Goal: Transaction & Acquisition: Book appointment/travel/reservation

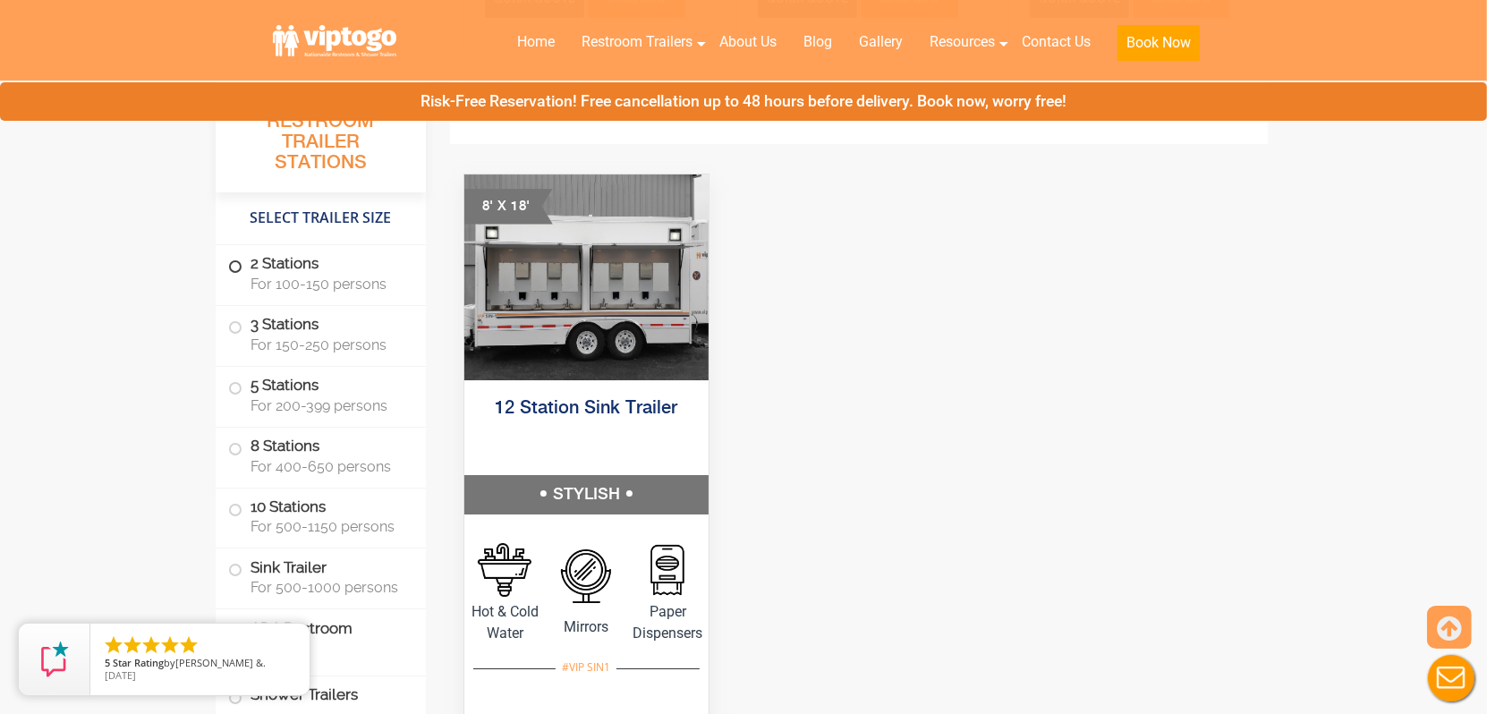
scroll to position [4833, 0]
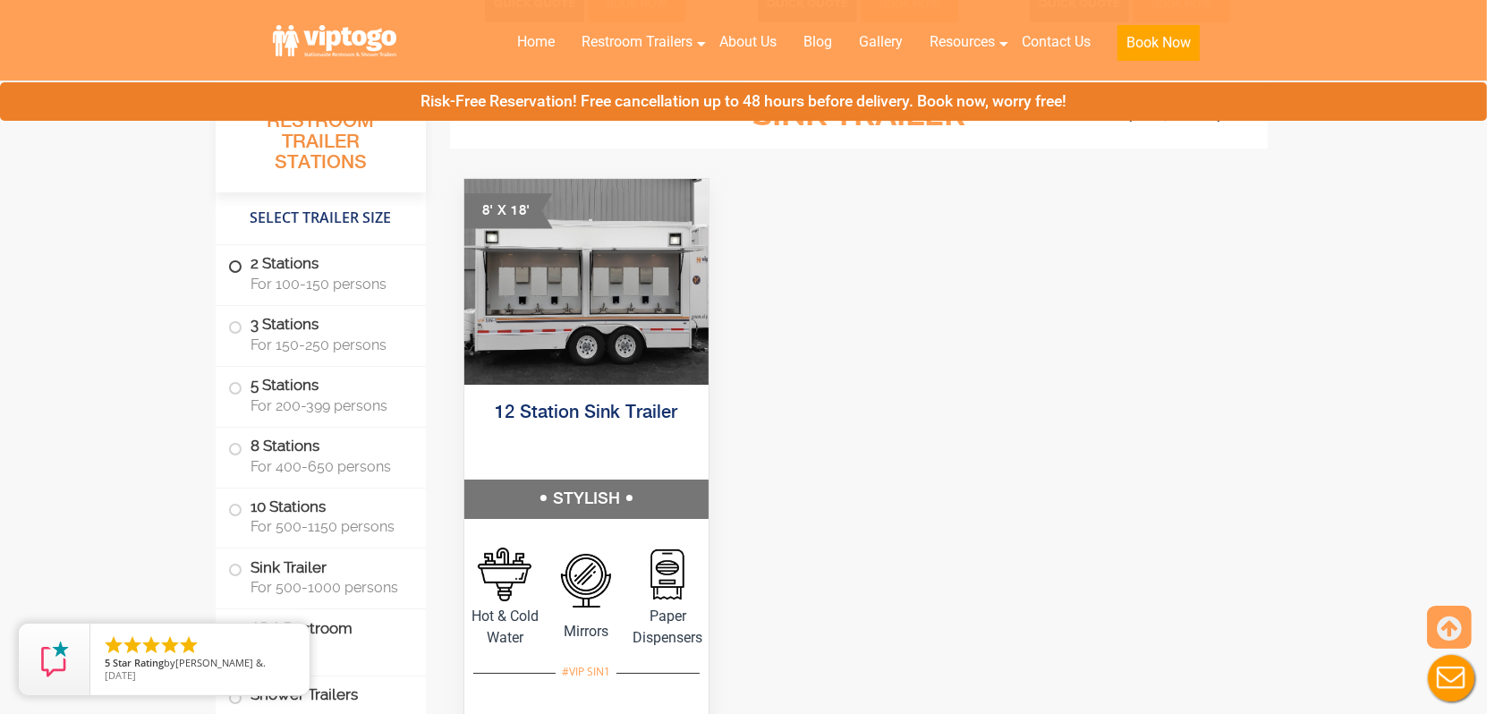
click at [293, 264] on label "2 Stations For 100-150 persons" at bounding box center [320, 272] width 185 height 55
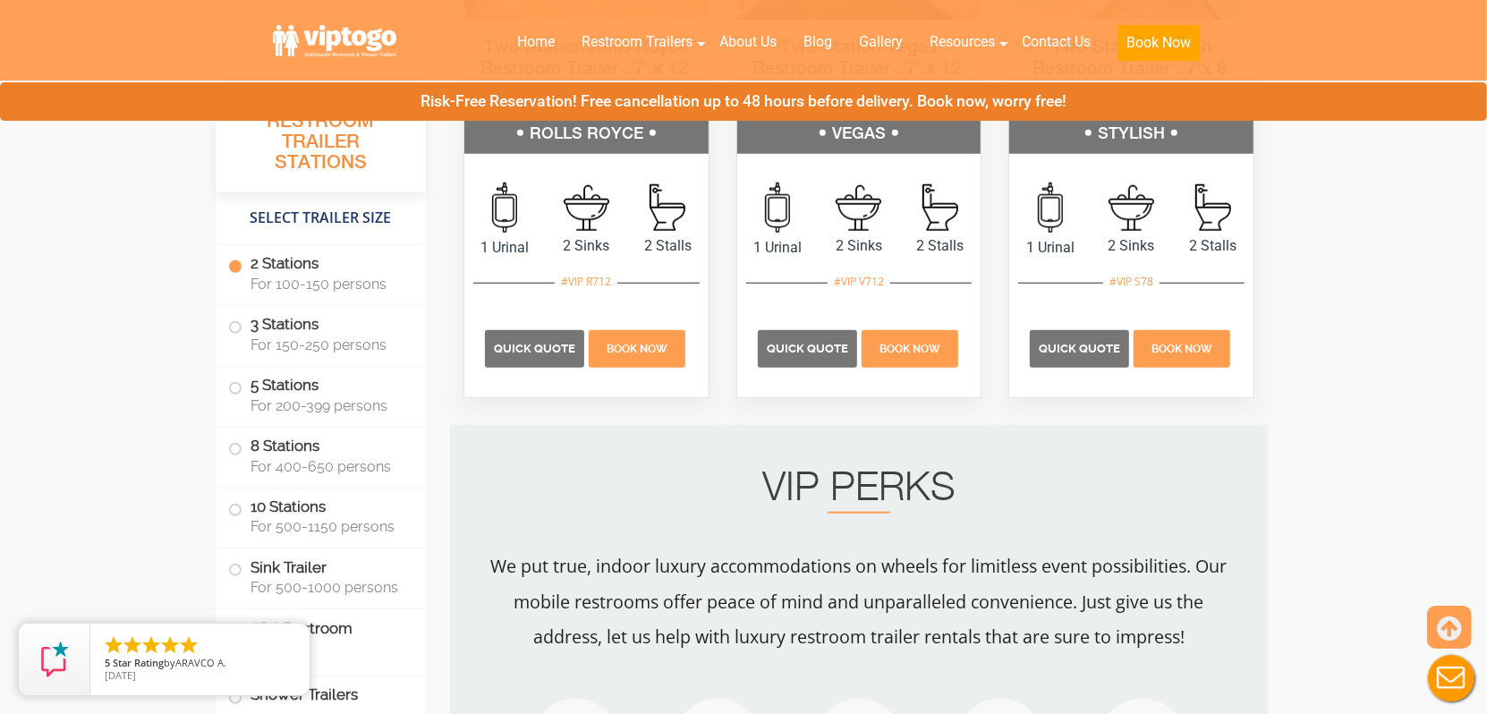
scroll to position [1174, 0]
click at [810, 353] on span "Quick Quote" at bounding box center [807, 350] width 82 height 13
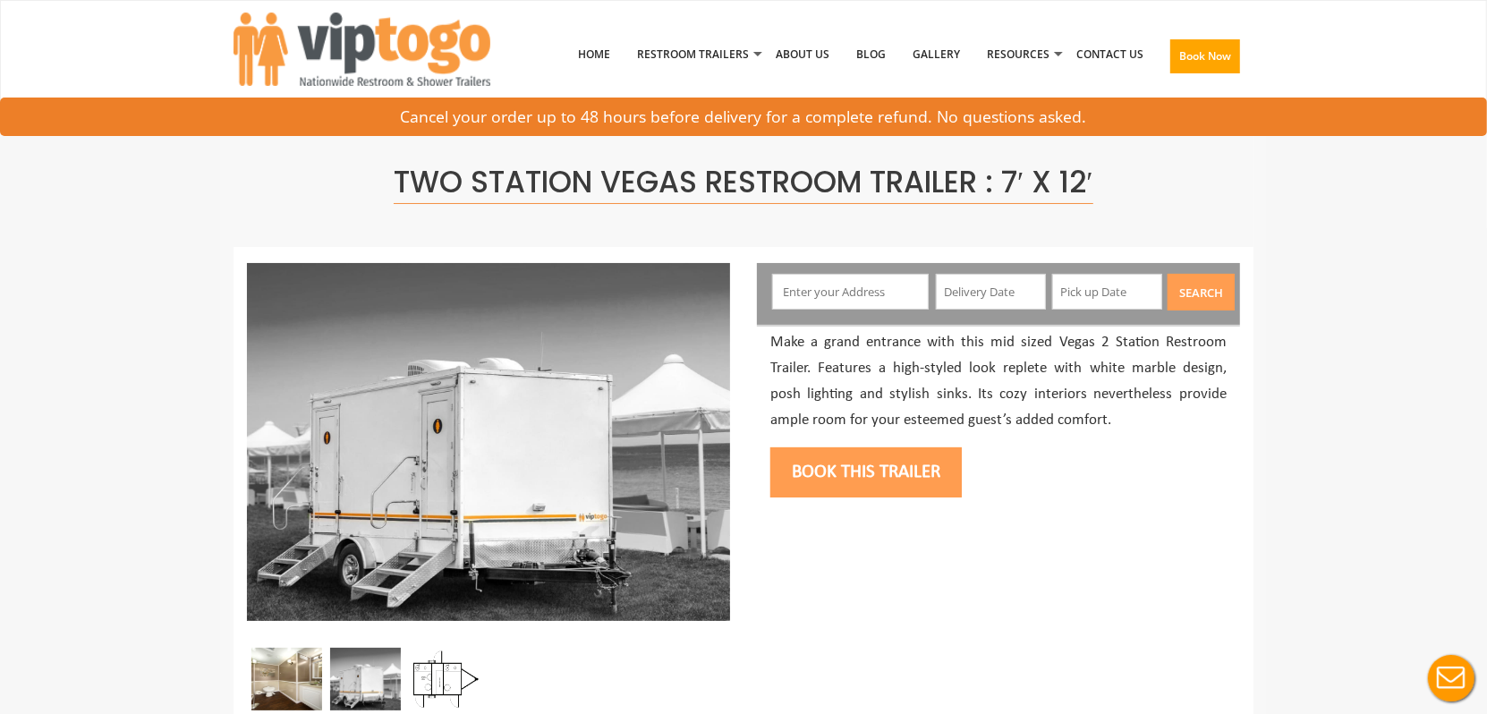
click at [824, 302] on input "text" at bounding box center [851, 292] width 158 height 36
paste input "13618"
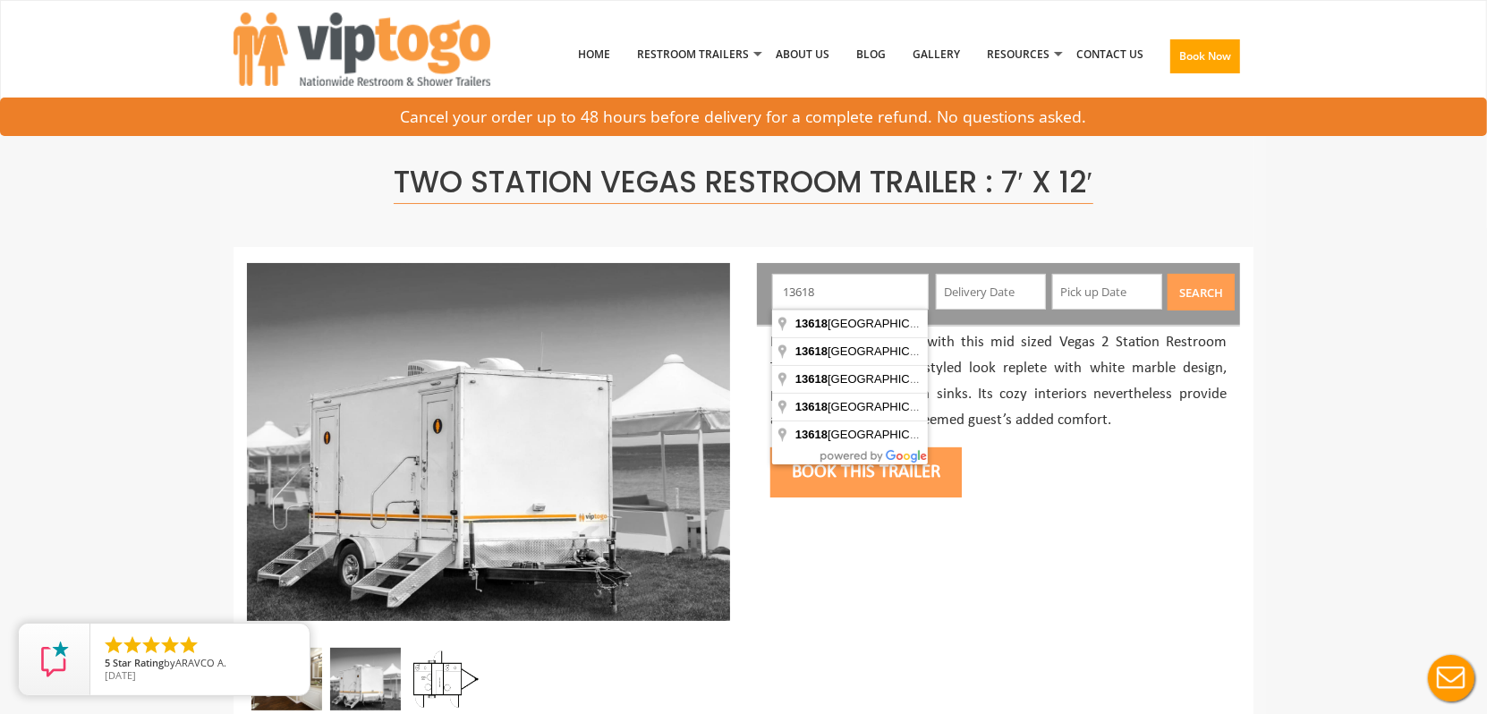
click at [845, 291] on input "13618" at bounding box center [851, 292] width 158 height 36
drag, startPoint x: 856, startPoint y: 295, endPoint x: 779, endPoint y: 287, distance: 76.5
click at [779, 287] on input "13618" at bounding box center [851, 292] width 158 height 36
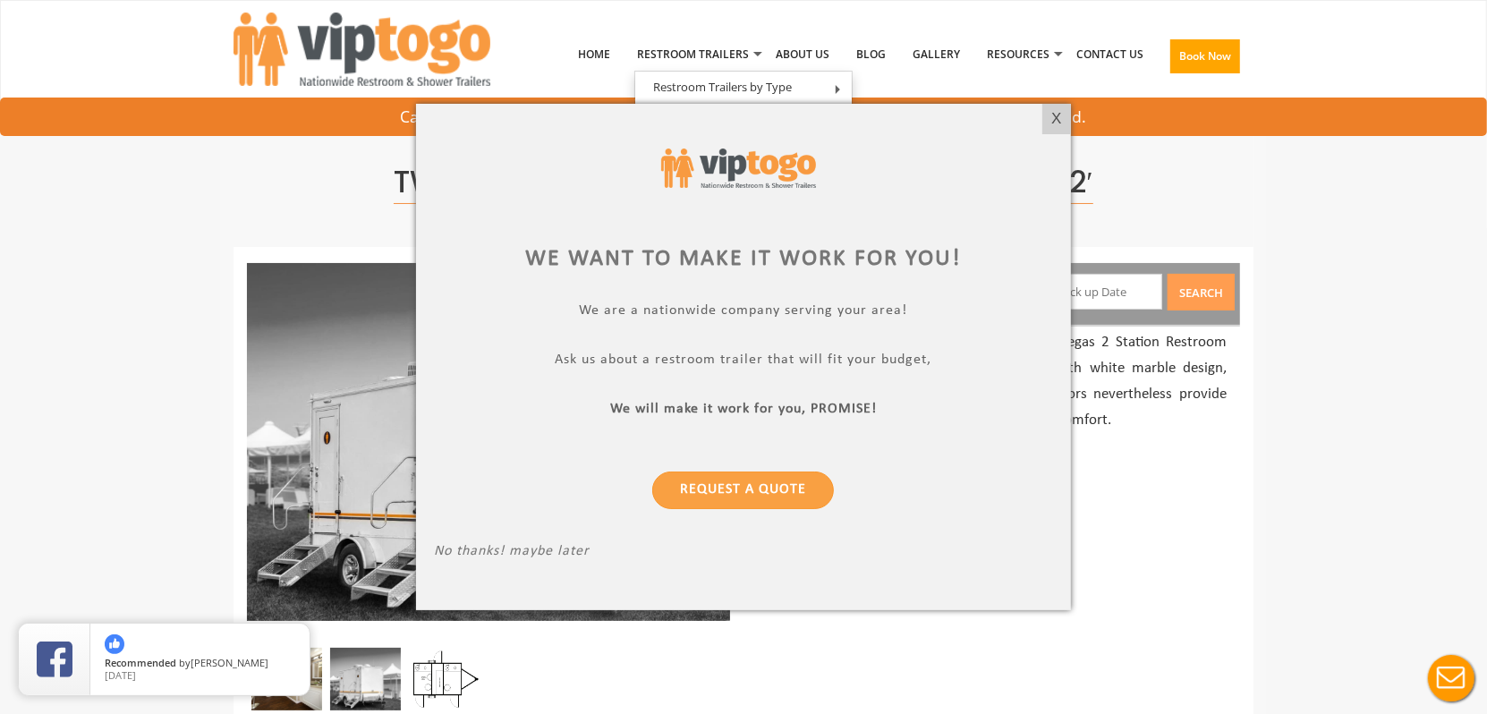
type input "13618"
click at [1048, 119] on div "X" at bounding box center [1057, 119] width 28 height 30
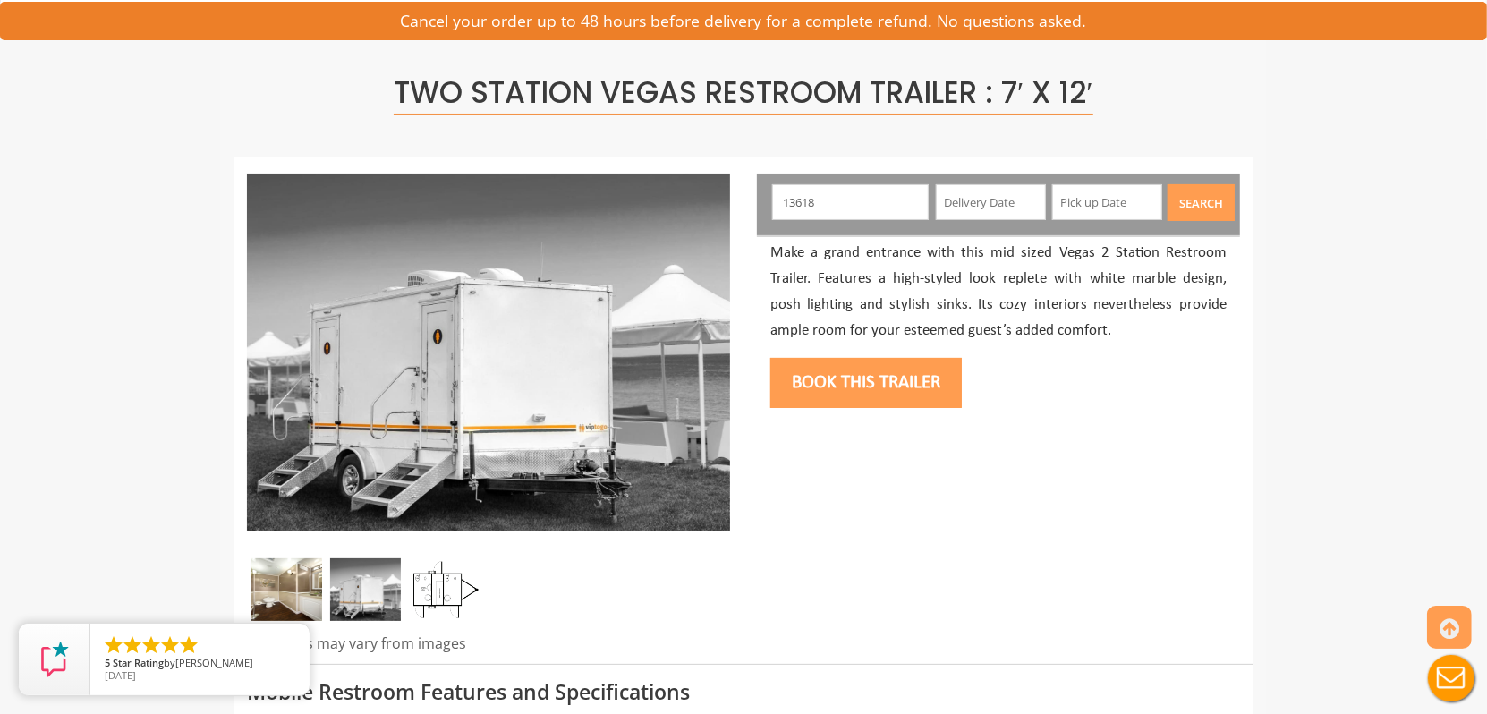
scroll to position [179, 0]
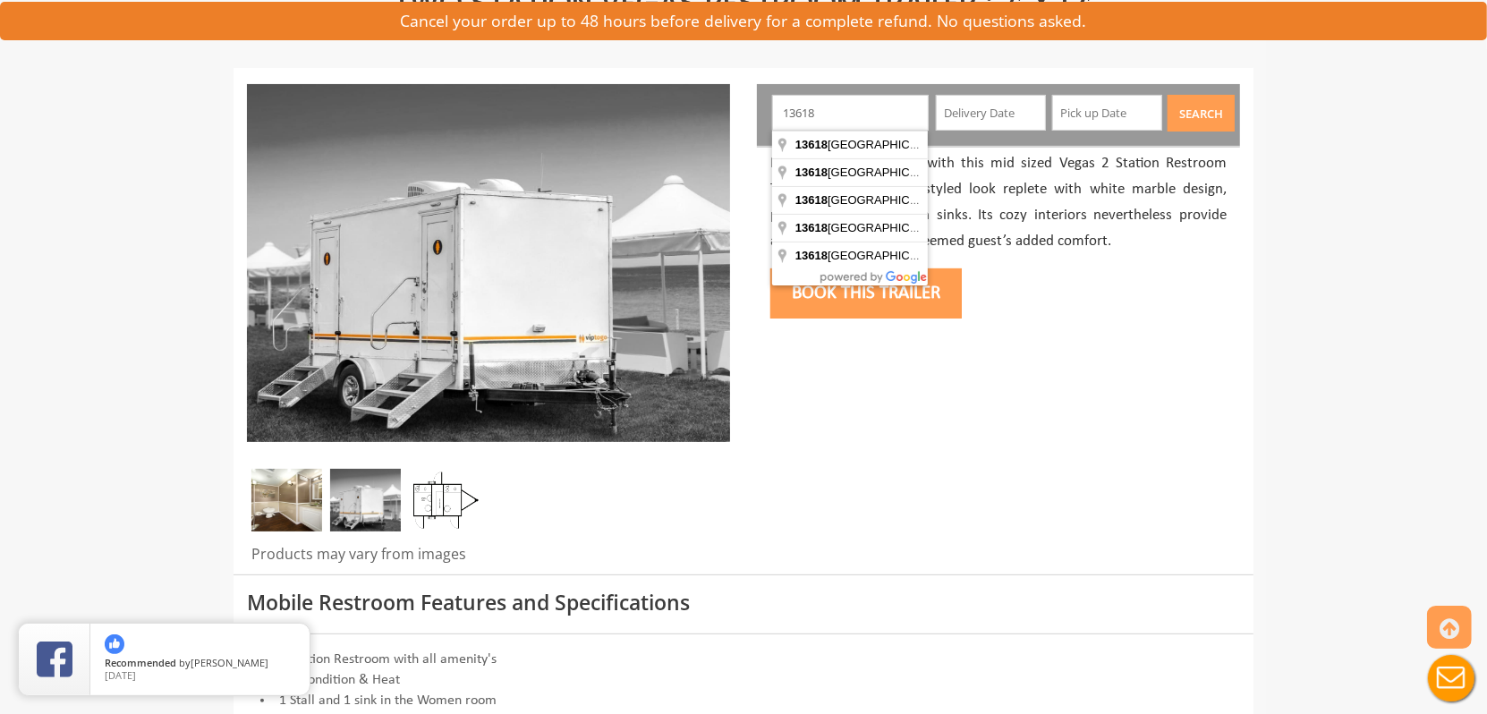
click at [835, 113] on input "13618" at bounding box center [851, 113] width 158 height 36
click at [833, 115] on input "13618" at bounding box center [851, 113] width 158 height 36
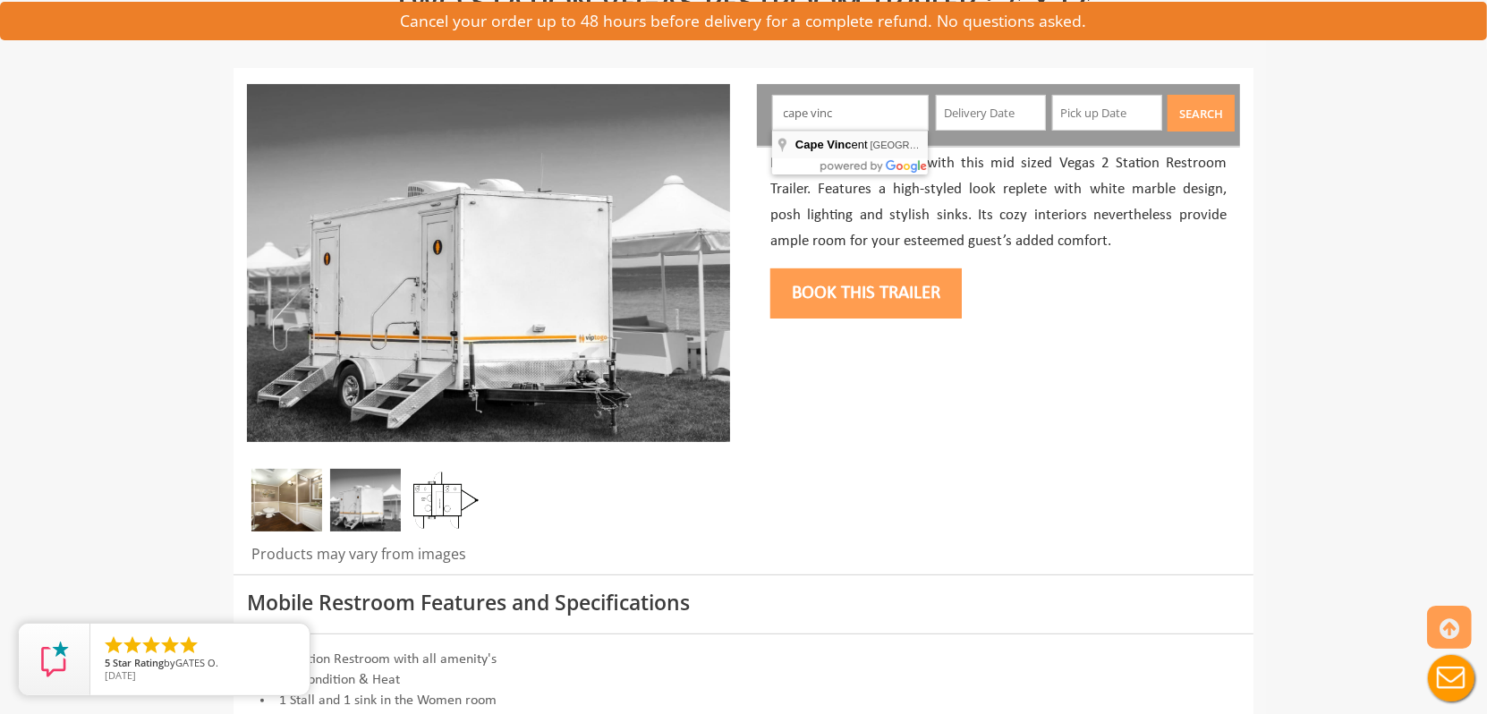
type input "Cape Vincent, NY, USA"
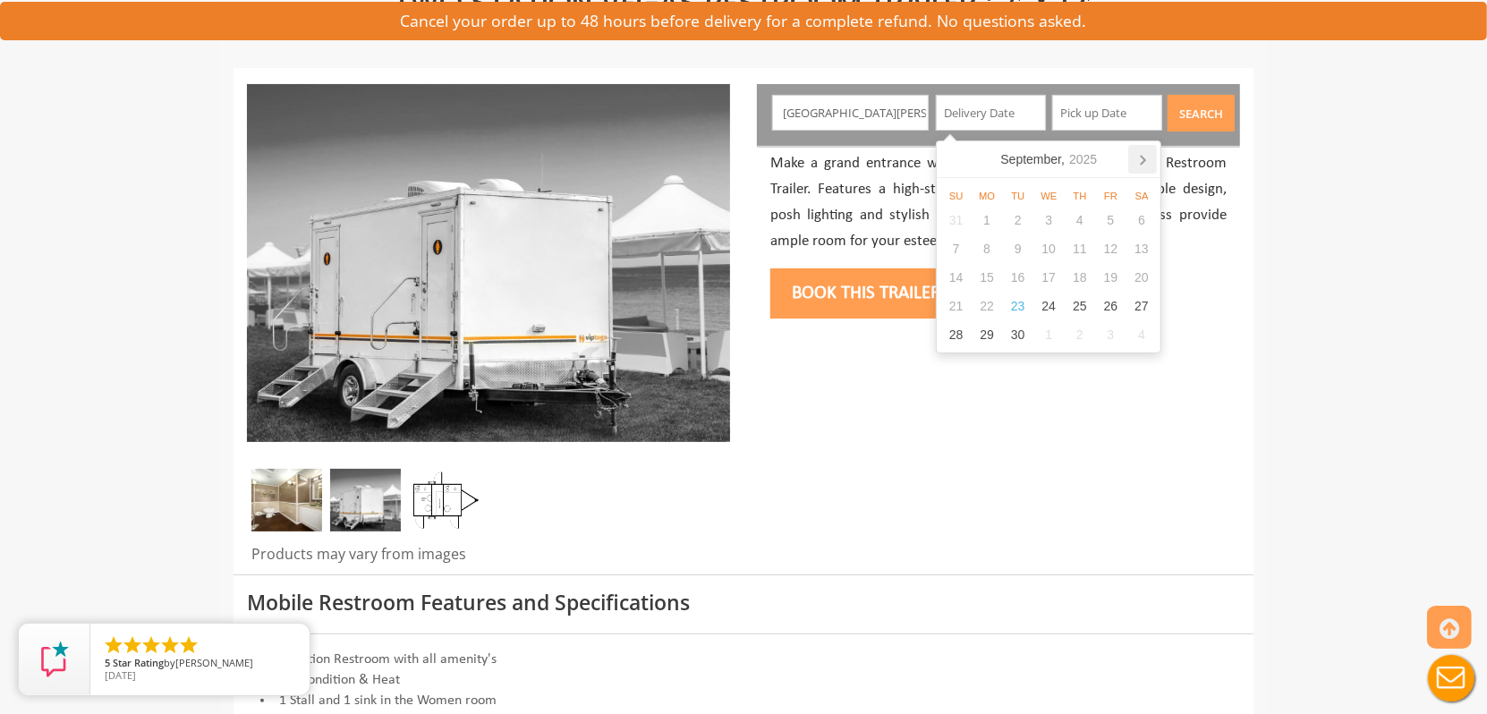
click at [1146, 161] on icon at bounding box center [1143, 159] width 29 height 29
click at [993, 311] on div "17" at bounding box center [987, 306] width 31 height 29
type input "11/17/2025"
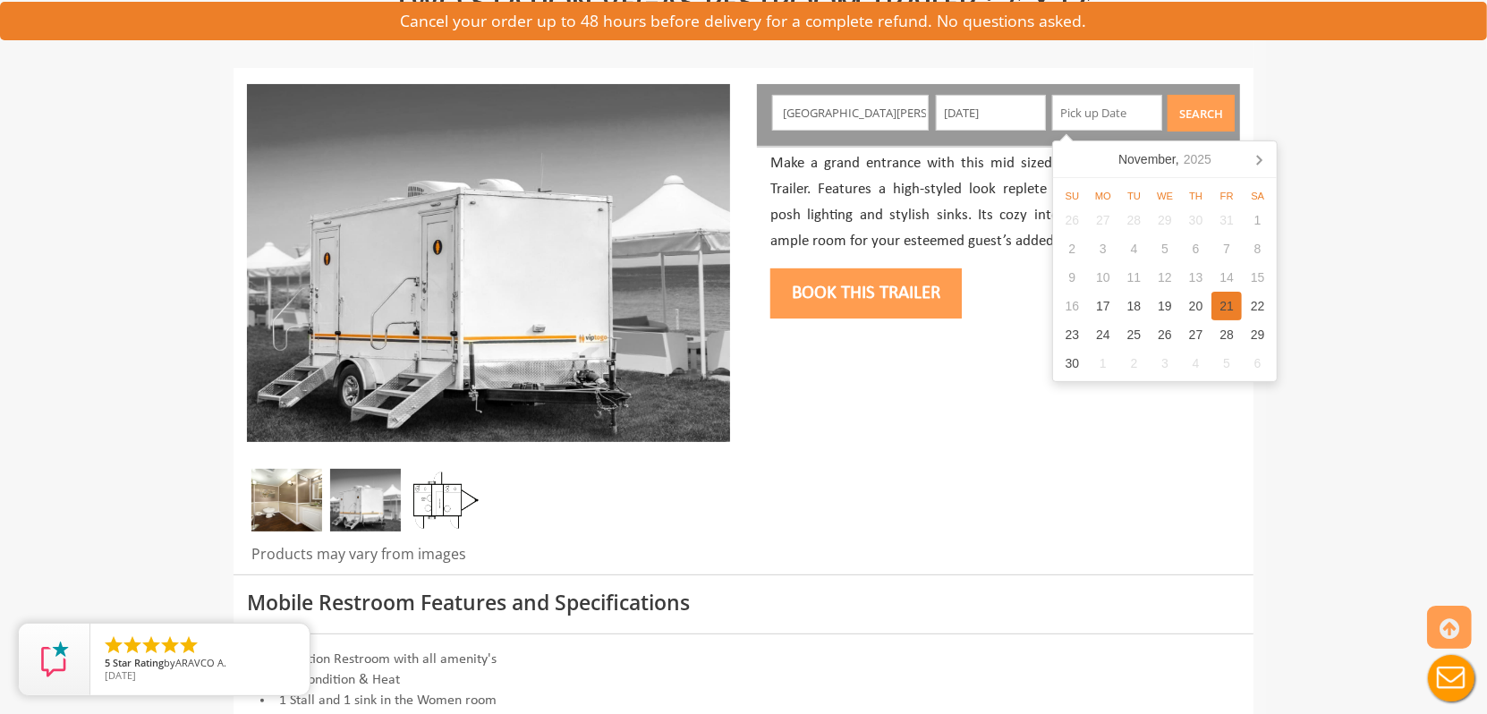
click at [1222, 313] on div "21" at bounding box center [1227, 306] width 31 height 29
type input "11/21/2025"
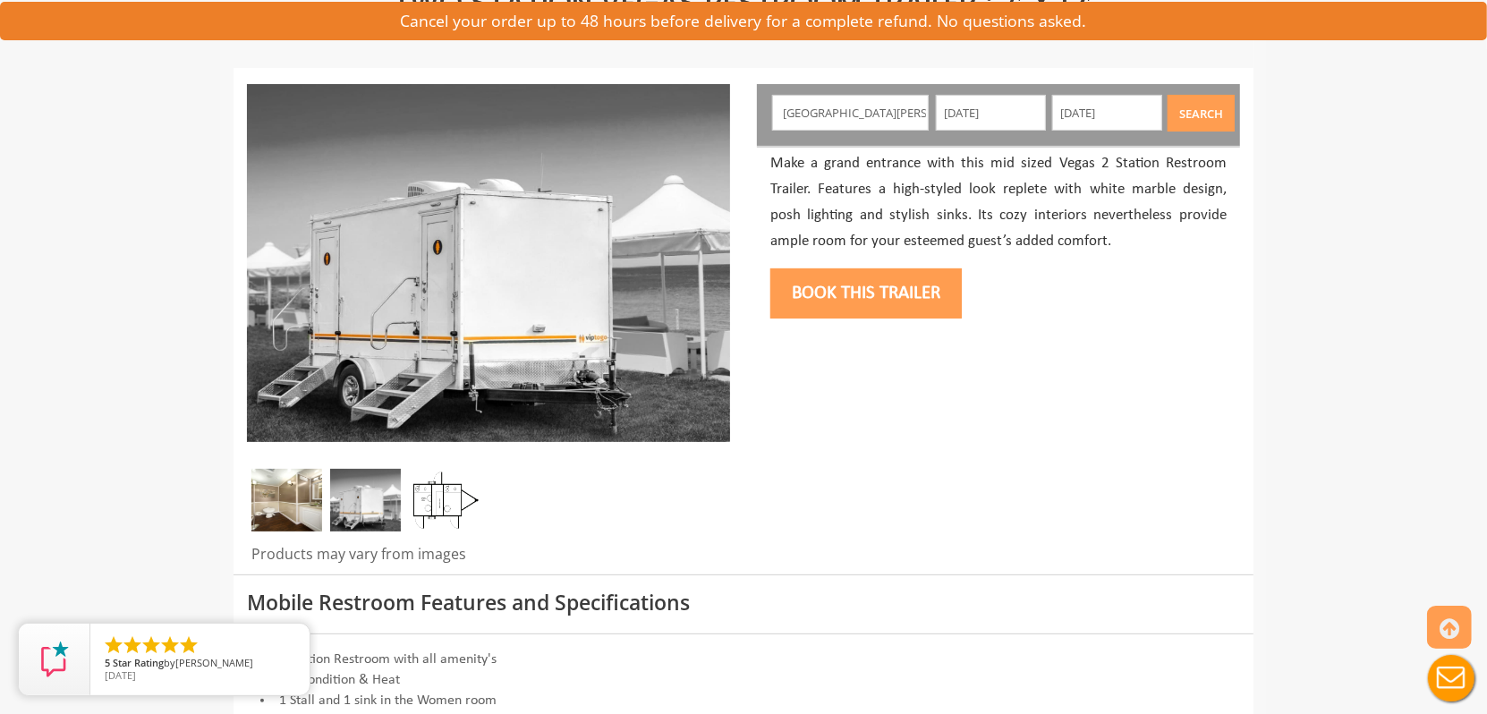
click at [1218, 115] on button "Search" at bounding box center [1201, 113] width 67 height 37
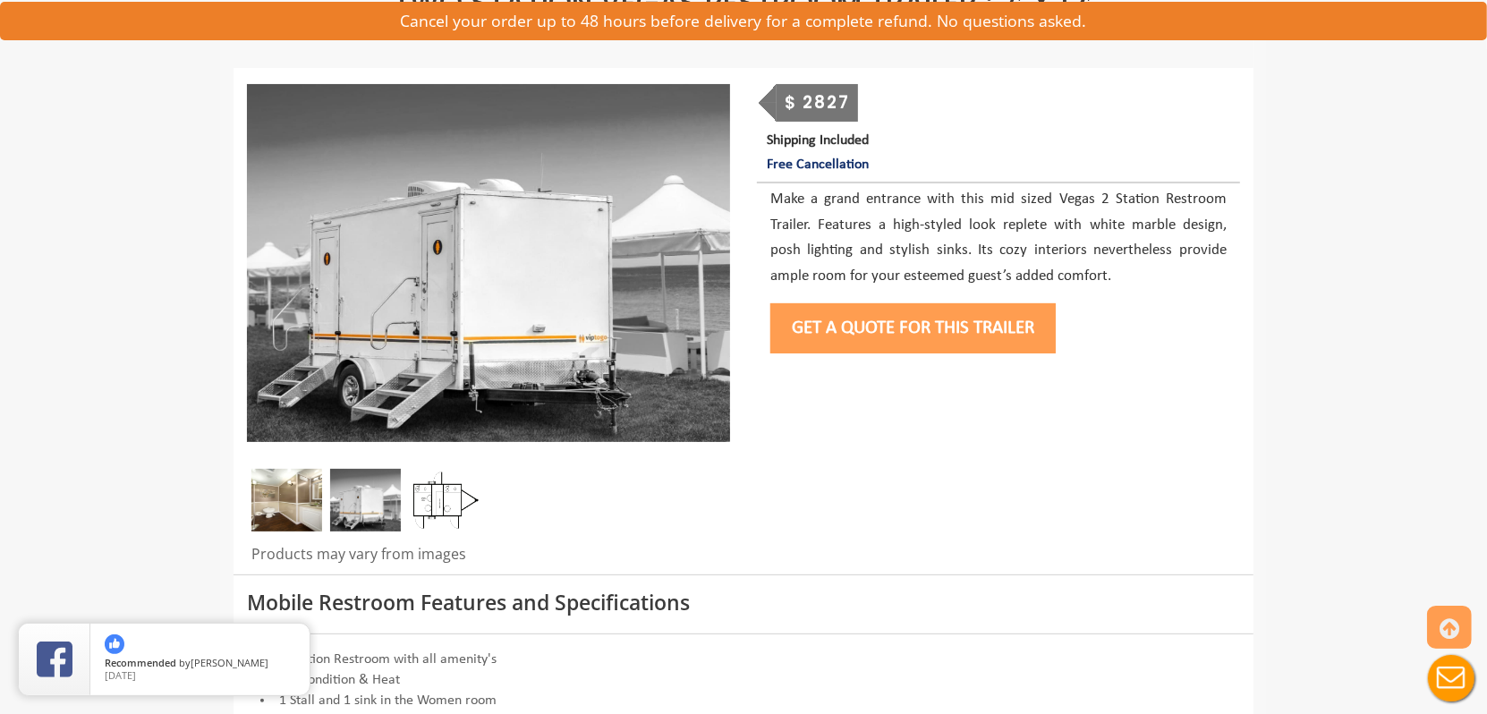
click at [894, 329] on button "Get a Quote for this Trailer" at bounding box center [913, 328] width 285 height 50
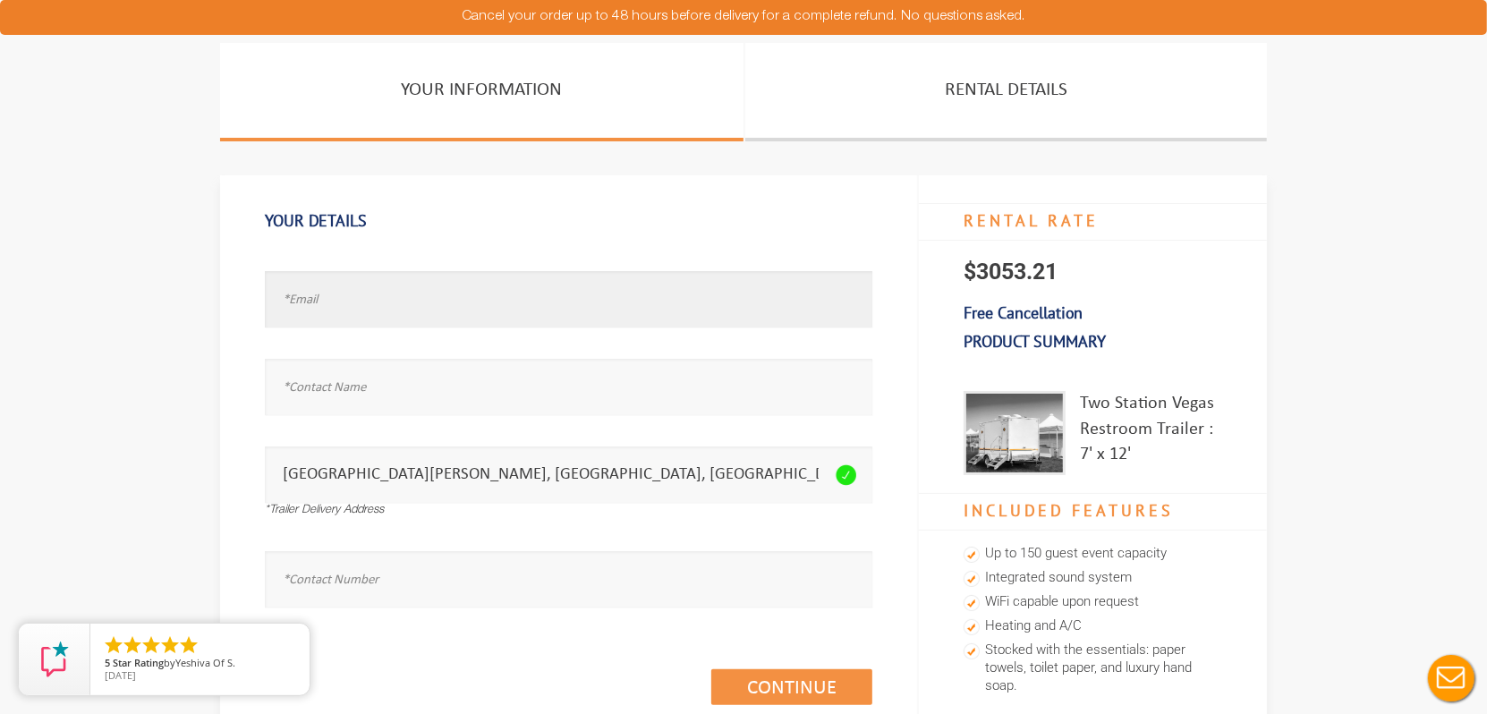
click at [483, 288] on input "text" at bounding box center [569, 299] width 608 height 56
type input "test@test.com"
type input "test"
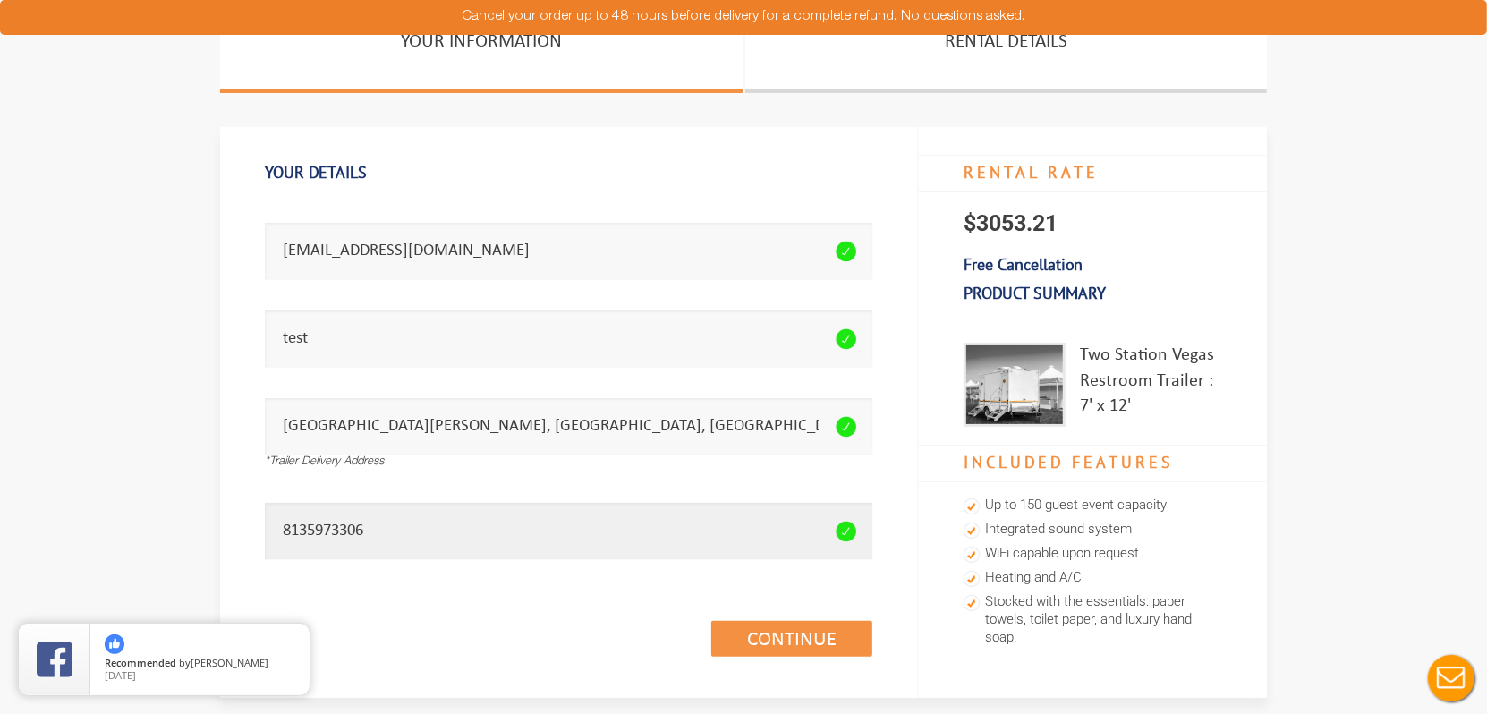
scroll to position [89, 0]
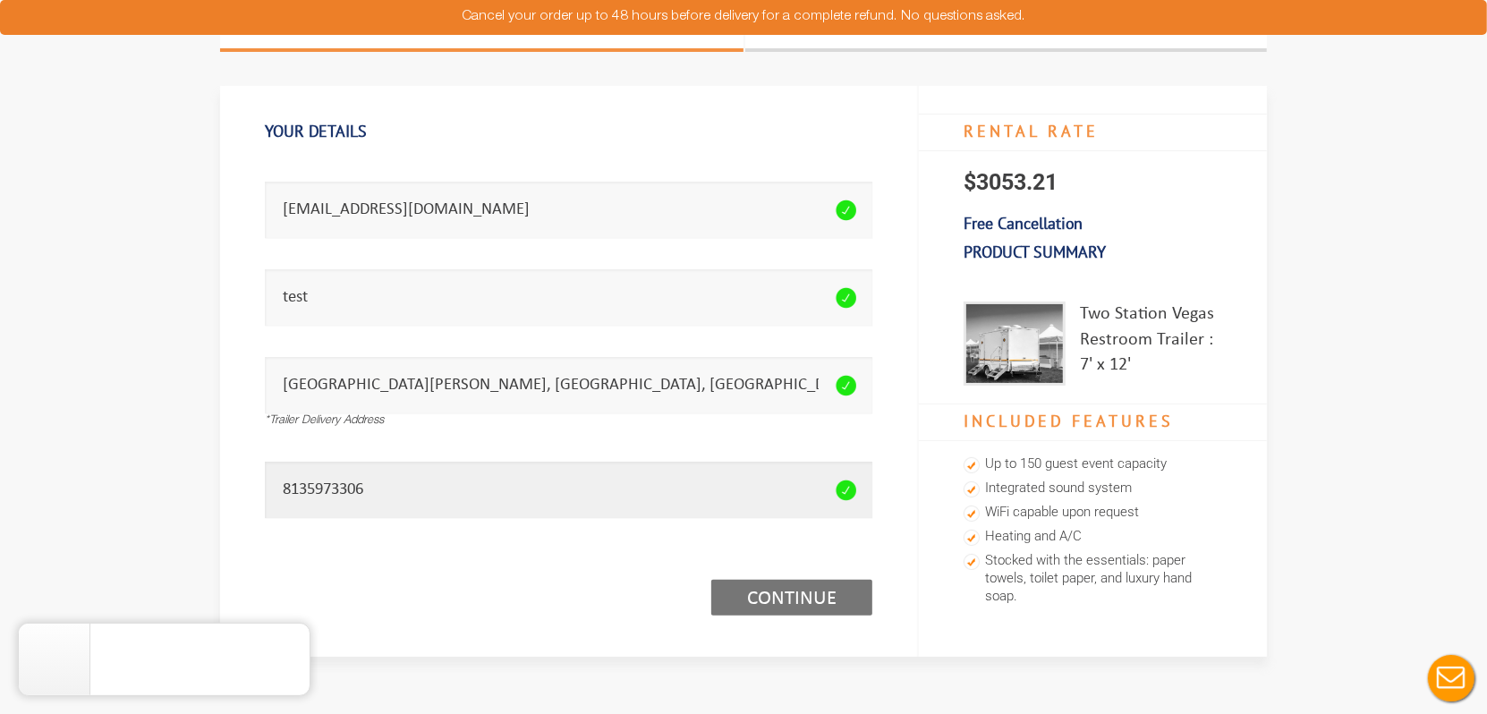
type input "8135973306"
click at [793, 612] on link "Continue (1/3)" at bounding box center [791, 598] width 161 height 36
click at [778, 593] on link "Continue (1/3)" at bounding box center [791, 598] width 161 height 36
click at [812, 601] on link "Continue (1/3)" at bounding box center [791, 598] width 161 height 36
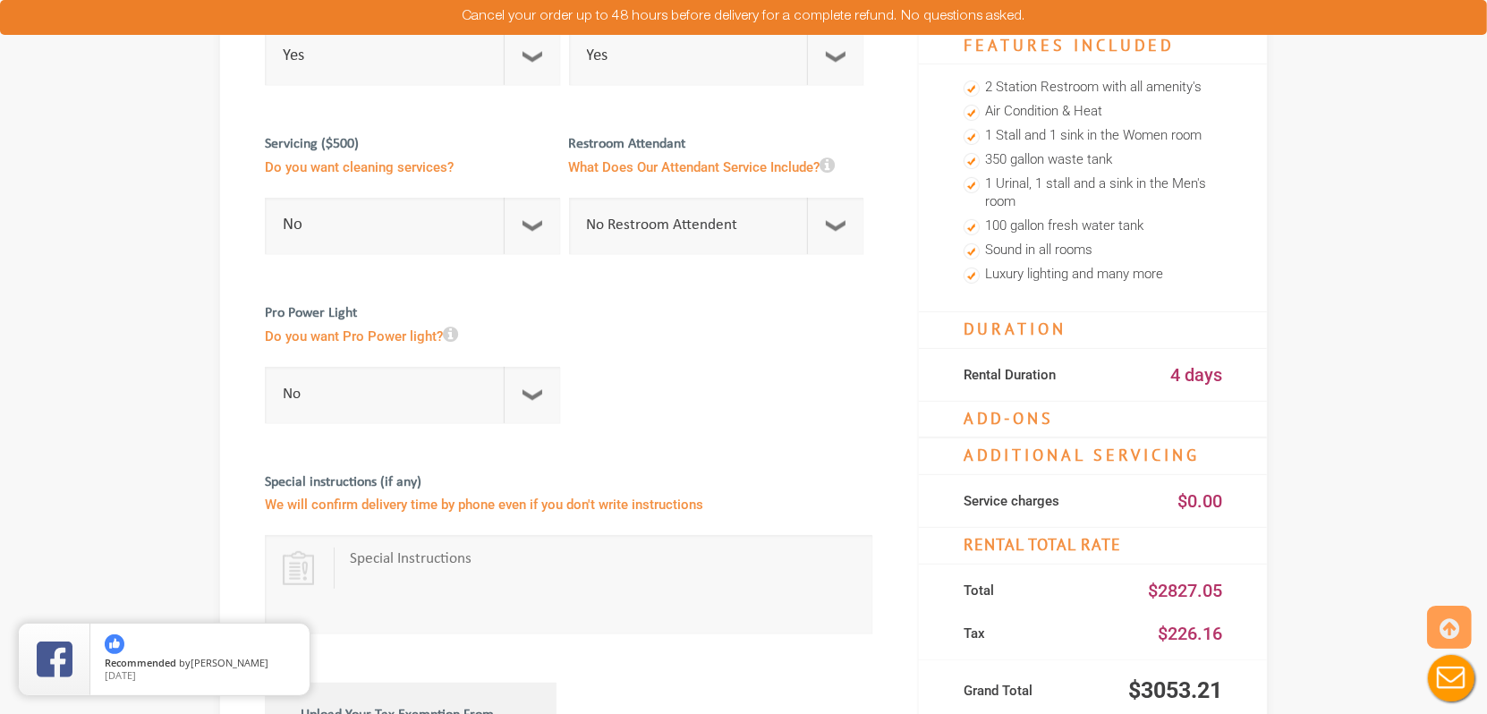
scroll to position [447, 0]
